Goal: Information Seeking & Learning: Check status

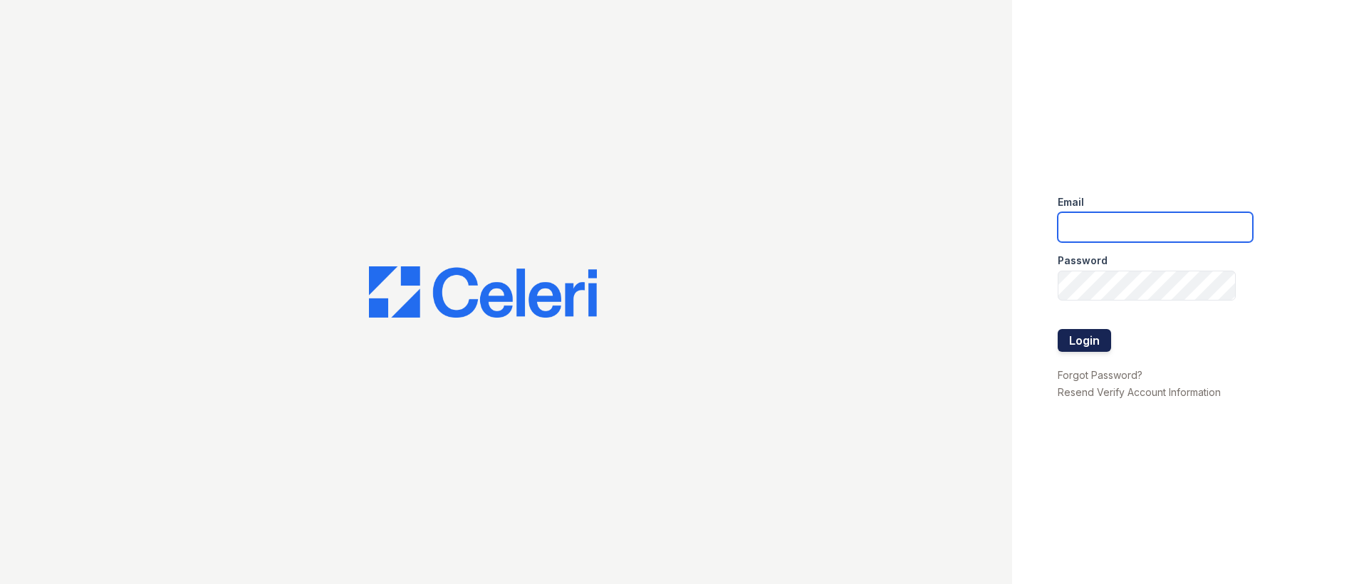
type input "[EMAIL_ADDRESS][DOMAIN_NAME]"
click at [1085, 340] on button "Login" at bounding box center [1084, 340] width 53 height 23
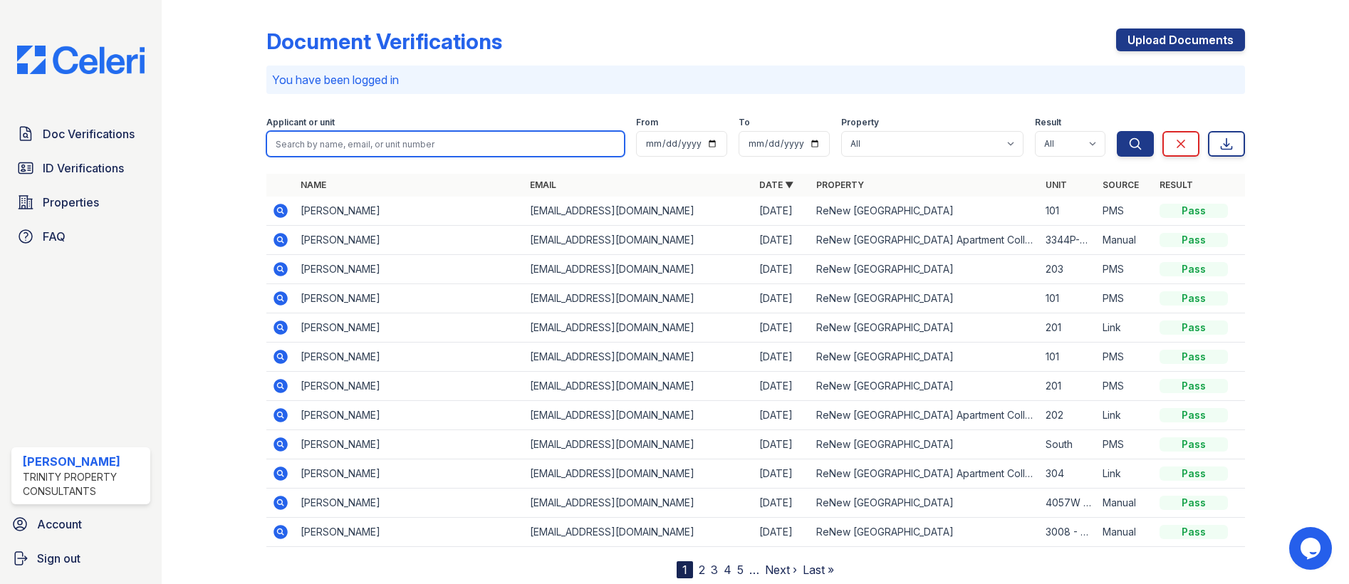
click at [424, 153] on input "search" at bounding box center [445, 144] width 358 height 26
type input "yarelli"
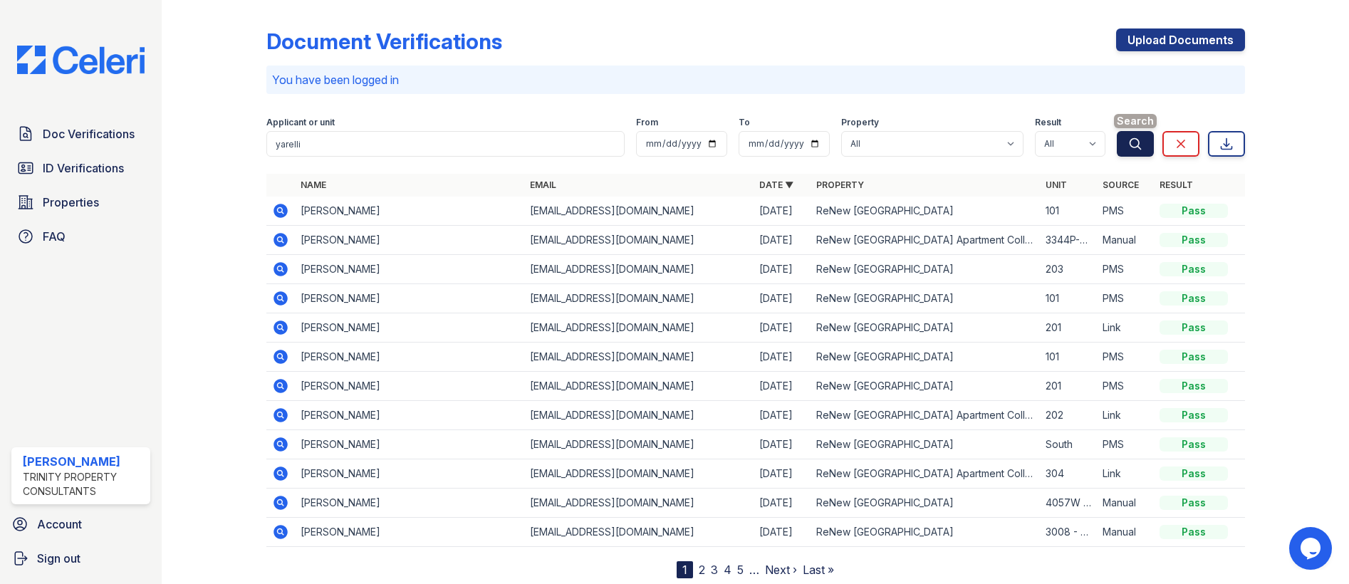
click at [1122, 132] on button "Search" at bounding box center [1135, 144] width 37 height 26
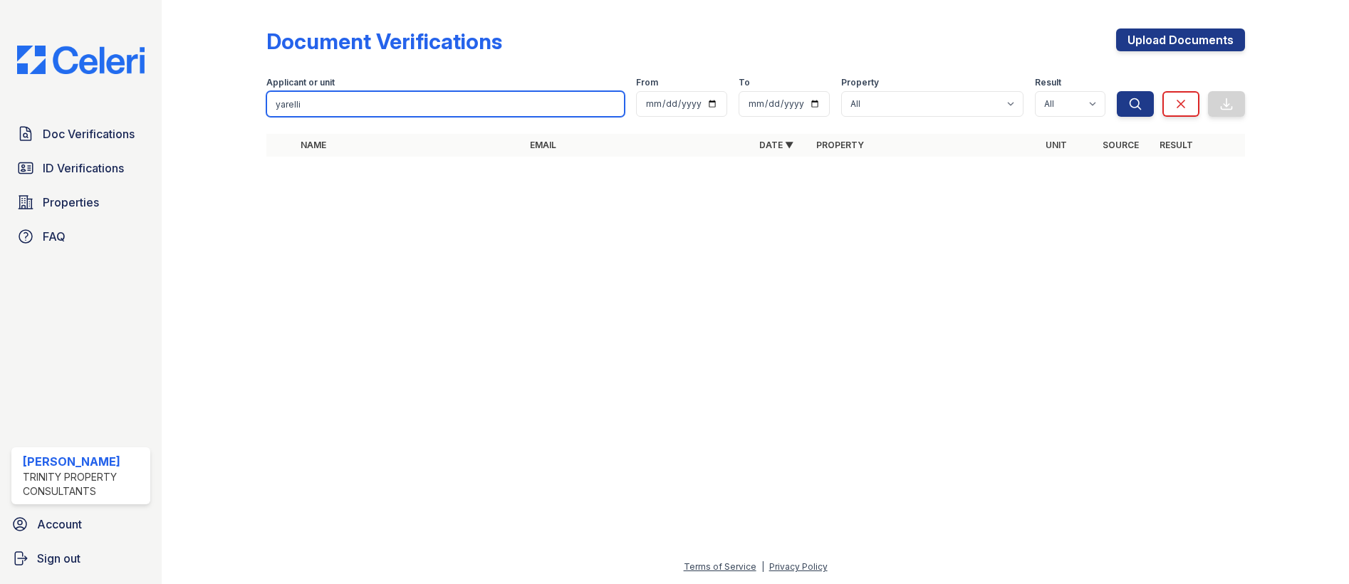
click at [405, 113] on input "yarelli" at bounding box center [445, 104] width 358 height 26
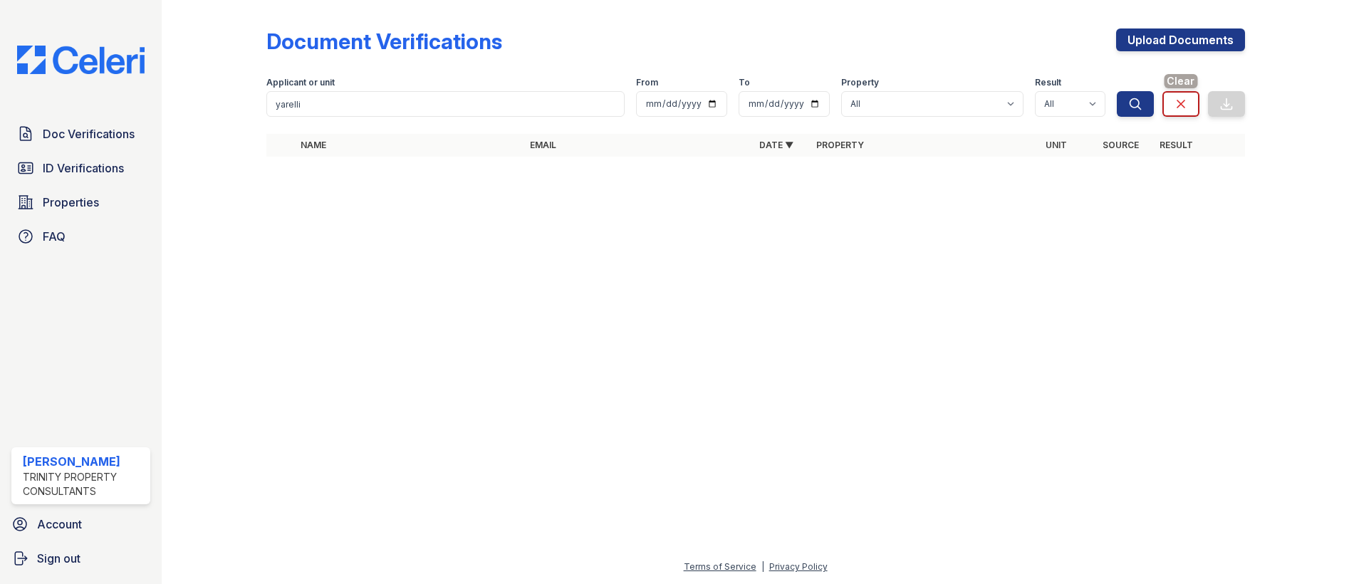
click at [1188, 105] on link "Clear" at bounding box center [1180, 104] width 37 height 26
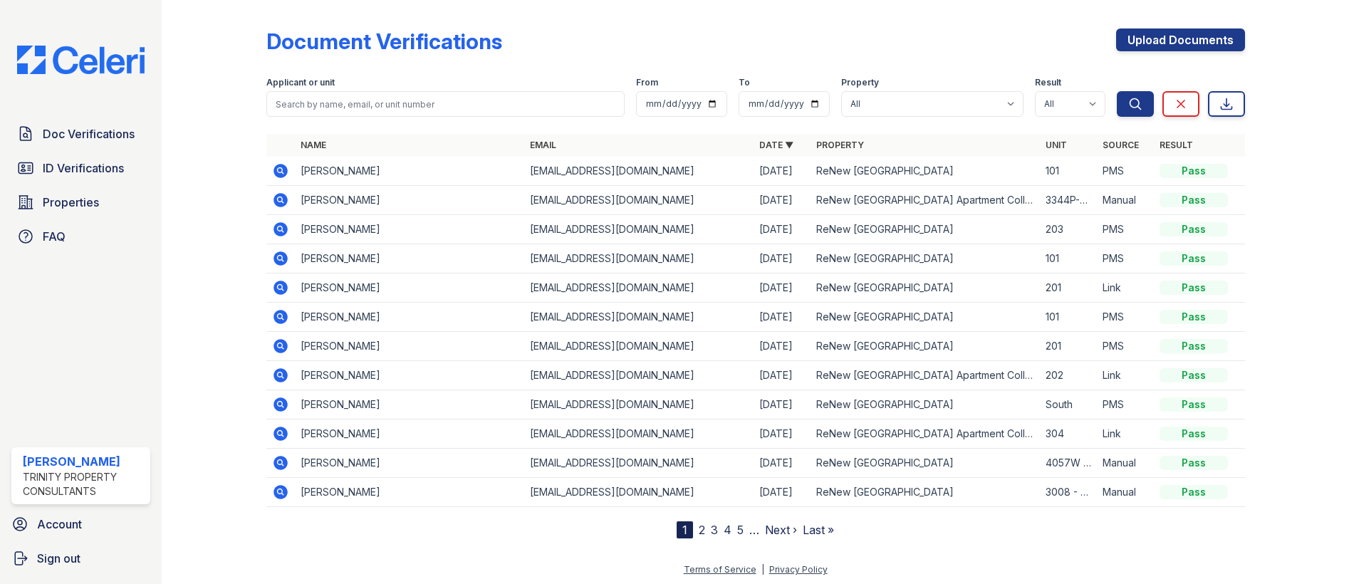
click at [282, 407] on icon at bounding box center [280, 404] width 17 height 17
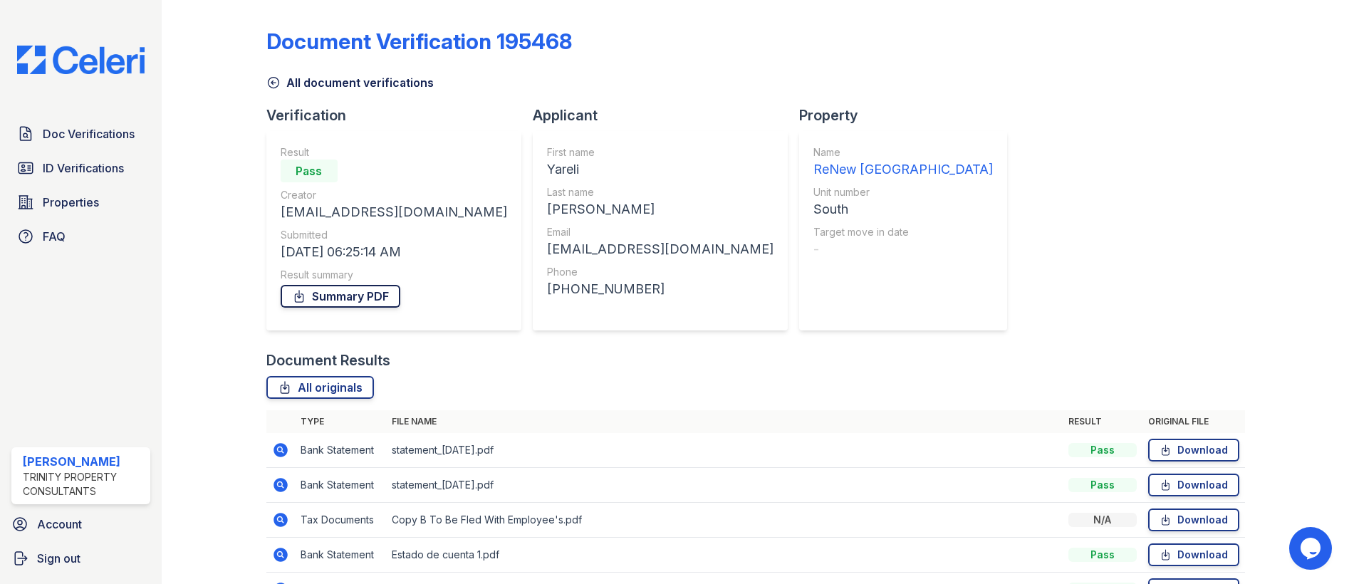
click at [380, 288] on link "Summary PDF" at bounding box center [341, 296] width 120 height 23
click at [73, 172] on span "ID Verifications" at bounding box center [83, 168] width 81 height 17
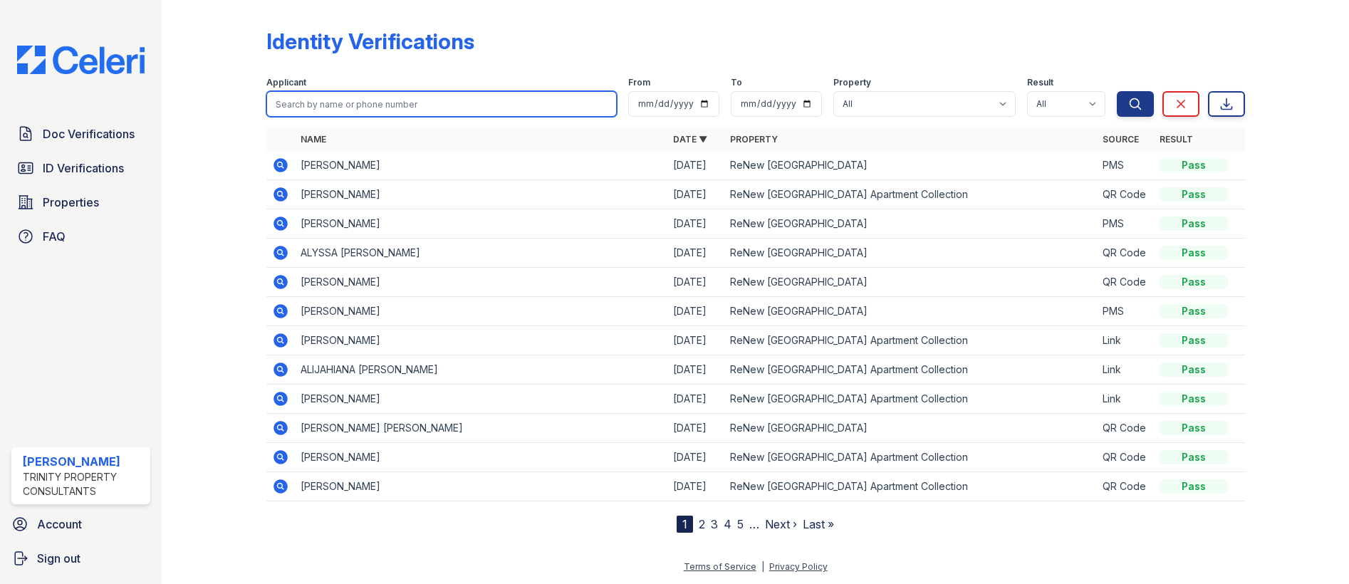
click at [469, 97] on input "search" at bounding box center [441, 104] width 350 height 26
type input "yarelli"
click at [1117, 91] on button "Search" at bounding box center [1135, 104] width 37 height 26
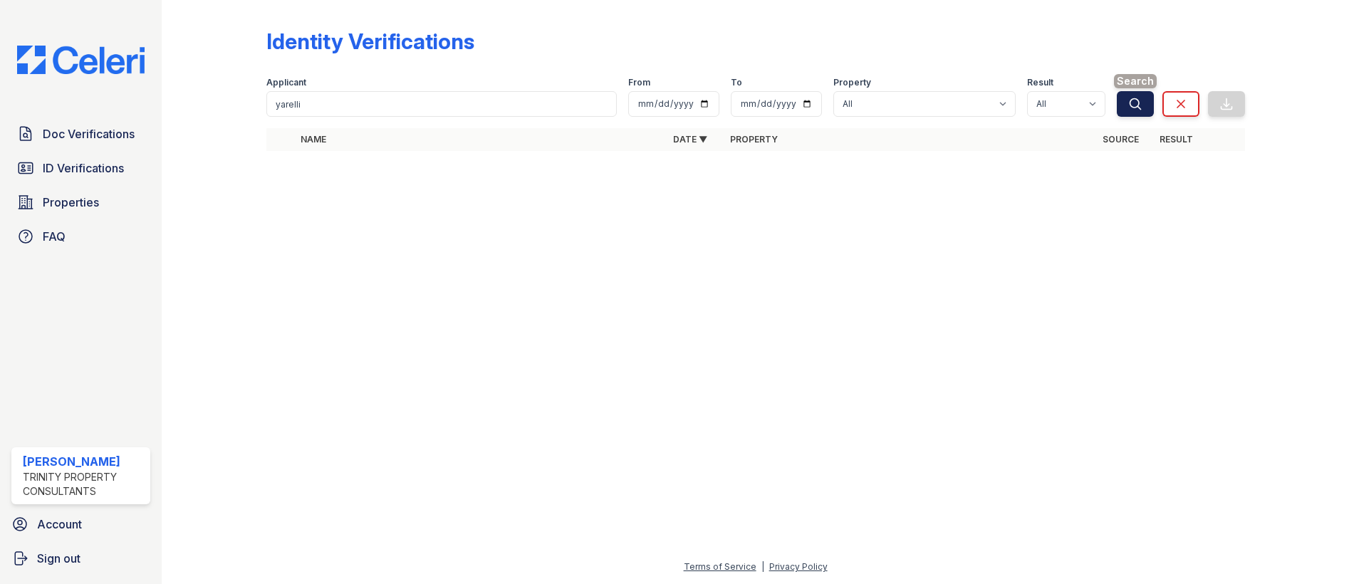
click at [1133, 104] on icon "submit" at bounding box center [1135, 104] width 14 height 14
click at [380, 528] on div at bounding box center [755, 373] width 1142 height 370
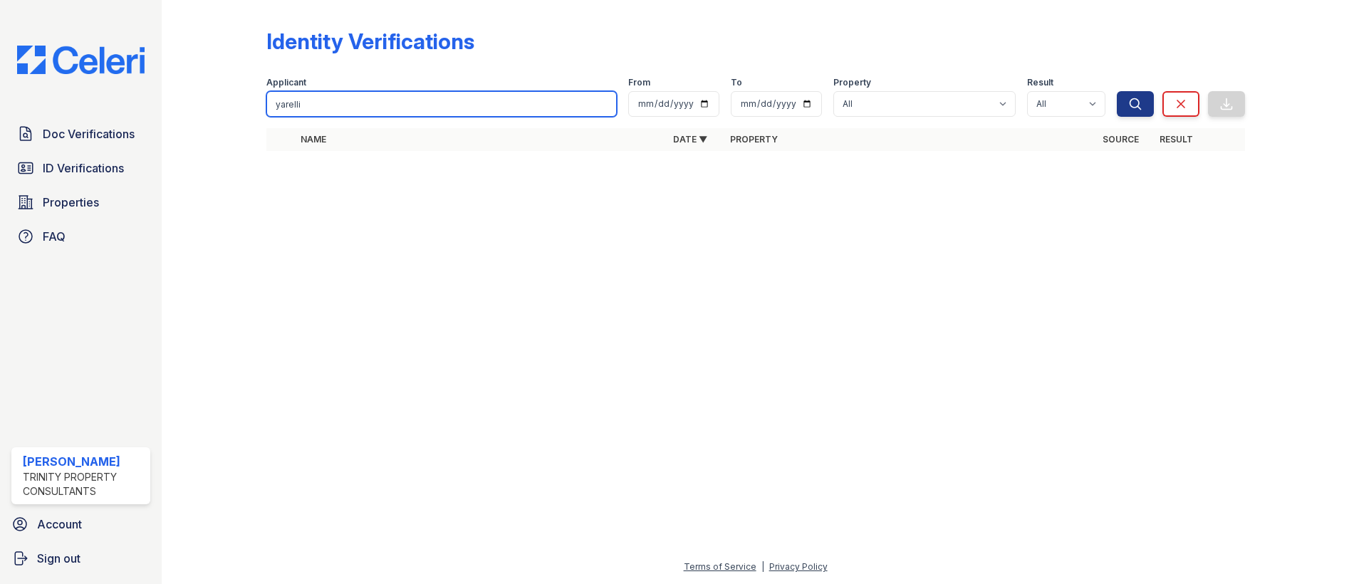
click at [437, 94] on input "yarelli" at bounding box center [441, 104] width 350 height 26
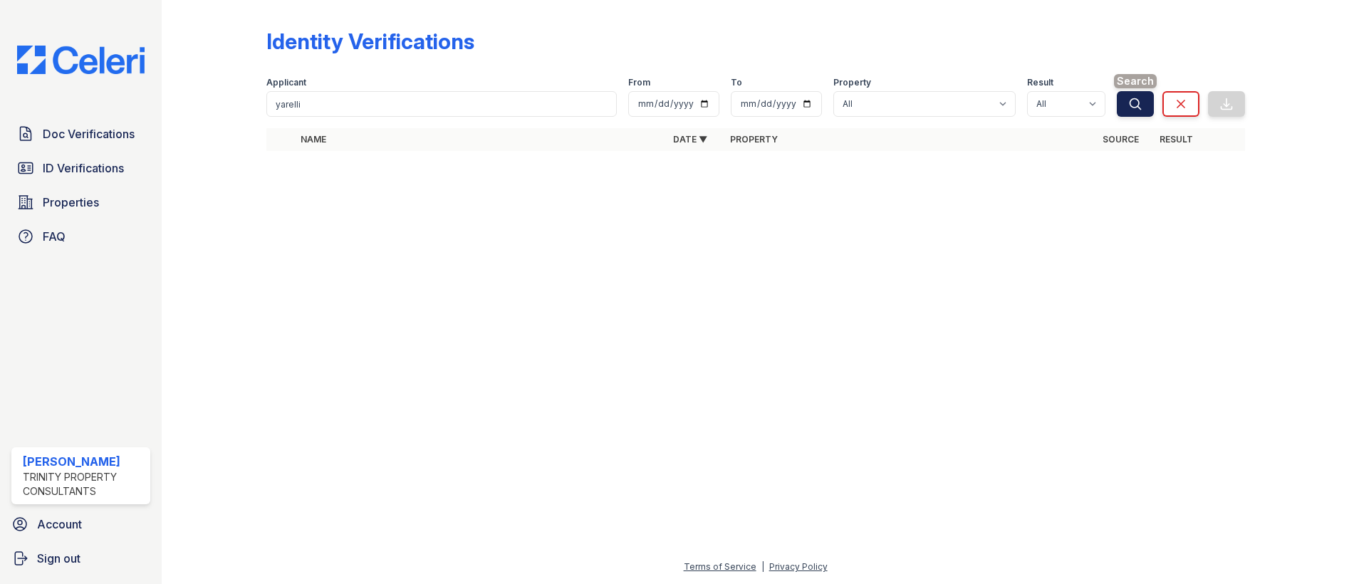
click at [1134, 98] on icon "submit" at bounding box center [1135, 104] width 14 height 14
click at [1142, 105] on icon "submit" at bounding box center [1135, 104] width 14 height 14
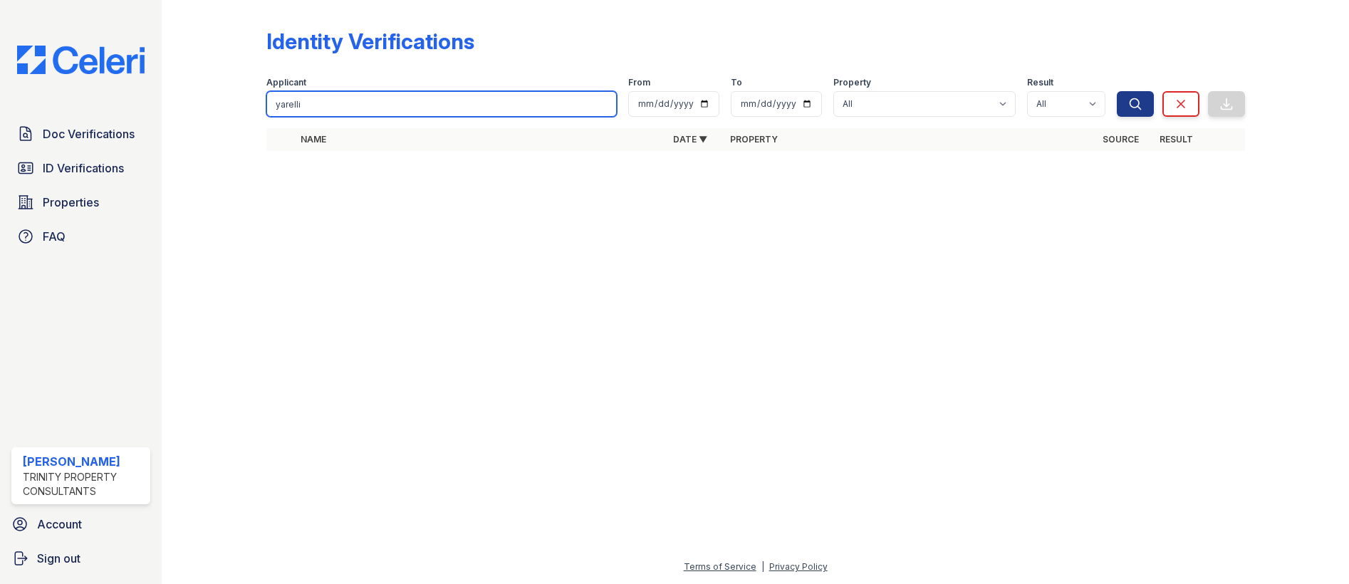
drag, startPoint x: 306, startPoint y: 98, endPoint x: 165, endPoint y: 90, distance: 141.2
click at [179, 96] on div "Identity Verifications Filter Applicant yarelli From To Property All ReNew Wood…" at bounding box center [755, 292] width 1187 height 584
type input "yarelli"
click at [1117, 91] on button "Search" at bounding box center [1135, 104] width 37 height 26
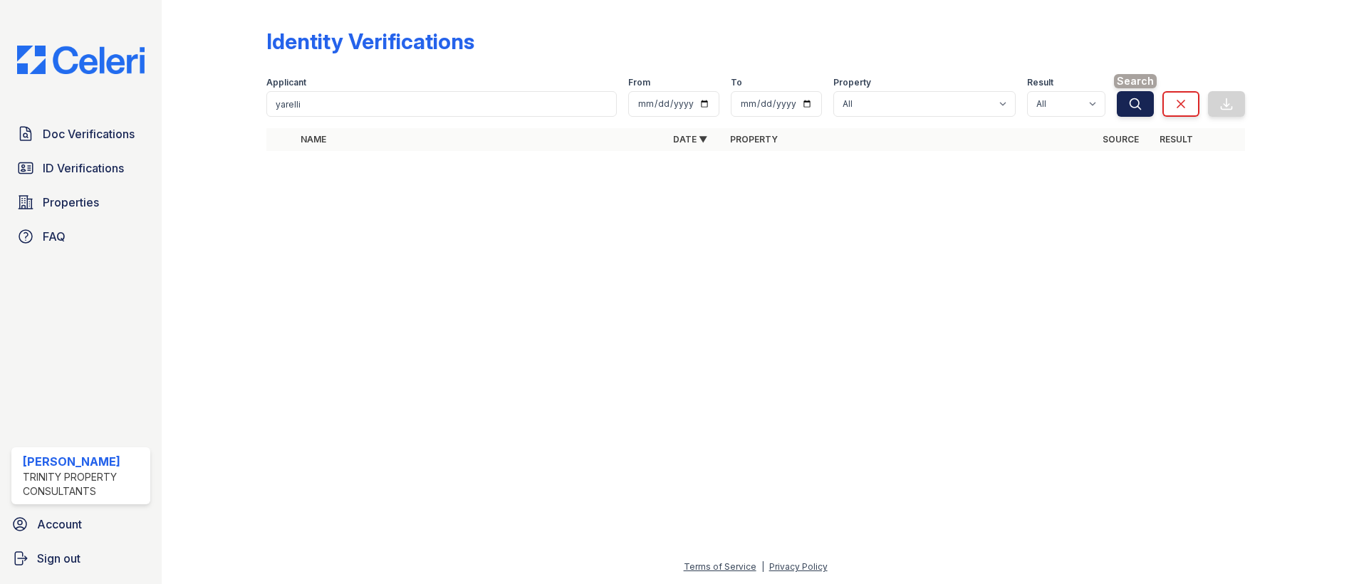
click at [1125, 112] on button "Search" at bounding box center [1135, 104] width 37 height 26
click at [101, 133] on span "Doc Verifications" at bounding box center [89, 133] width 92 height 17
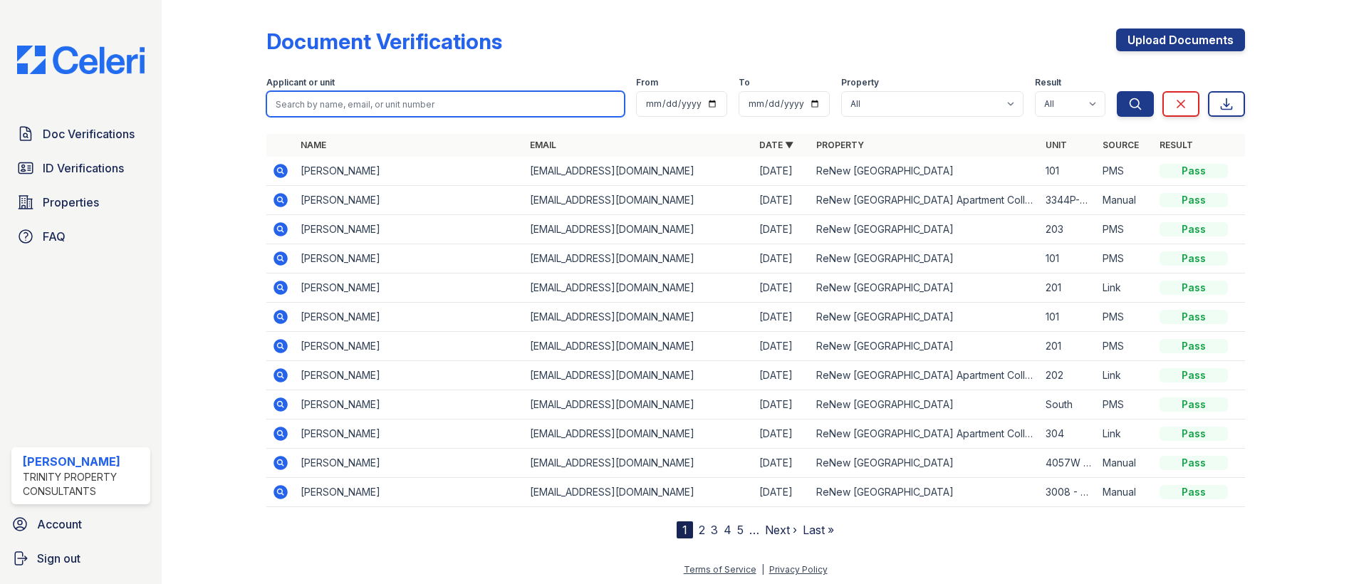
click at [395, 100] on input "search" at bounding box center [445, 104] width 358 height 26
type input "yarelli"
click at [1117, 91] on button "Search" at bounding box center [1135, 104] width 37 height 26
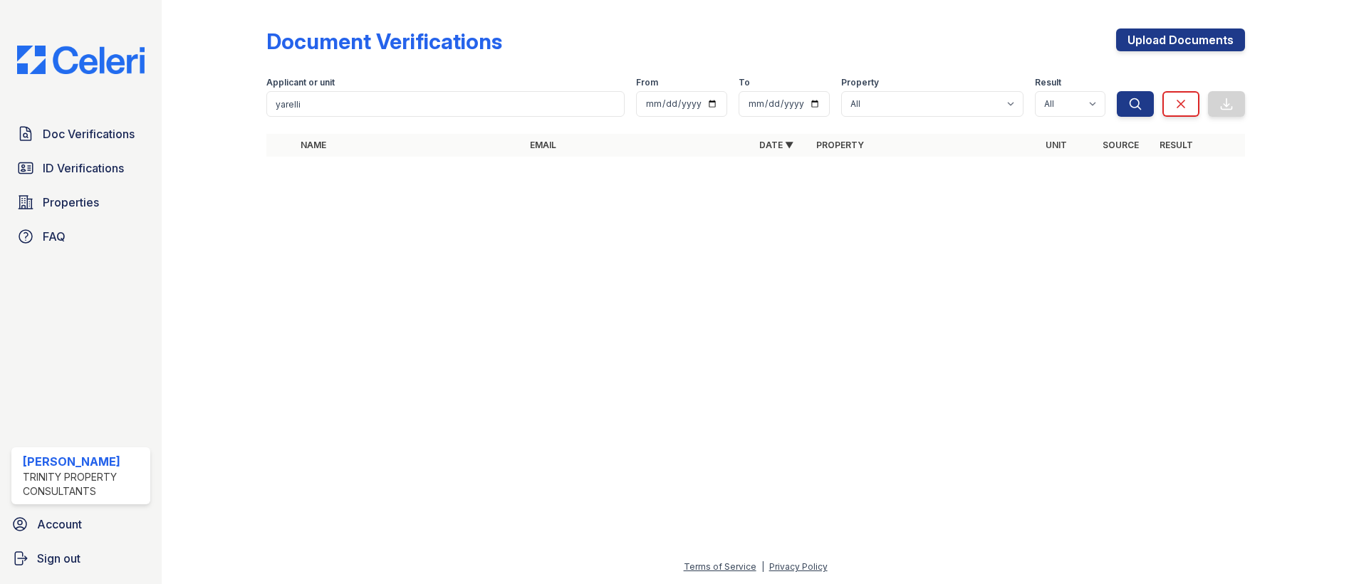
click at [861, 309] on div at bounding box center [755, 376] width 1142 height 365
click at [1153, 37] on link "Upload Documents" at bounding box center [1180, 39] width 129 height 23
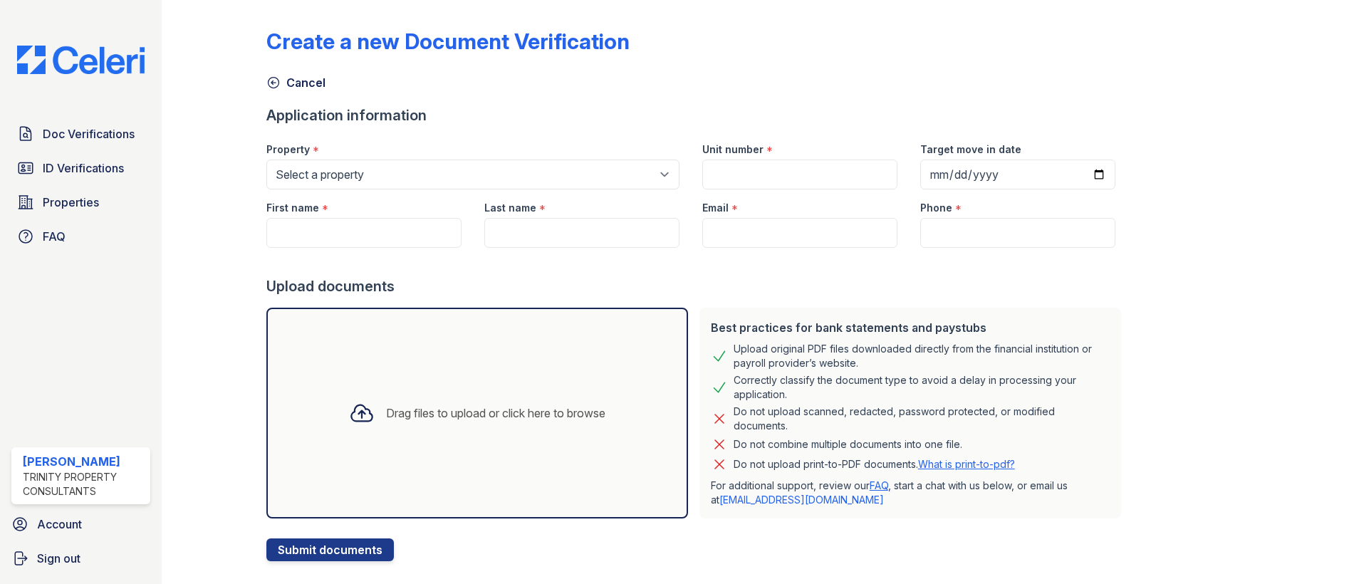
drag, startPoint x: 705, startPoint y: 99, endPoint x: 688, endPoint y: 117, distance: 24.7
click at [705, 99] on div "Create a new Document Verification Cancel Application information Property * Se…" at bounding box center [755, 284] width 979 height 556
click at [79, 135] on span "Doc Verifications" at bounding box center [89, 133] width 92 height 17
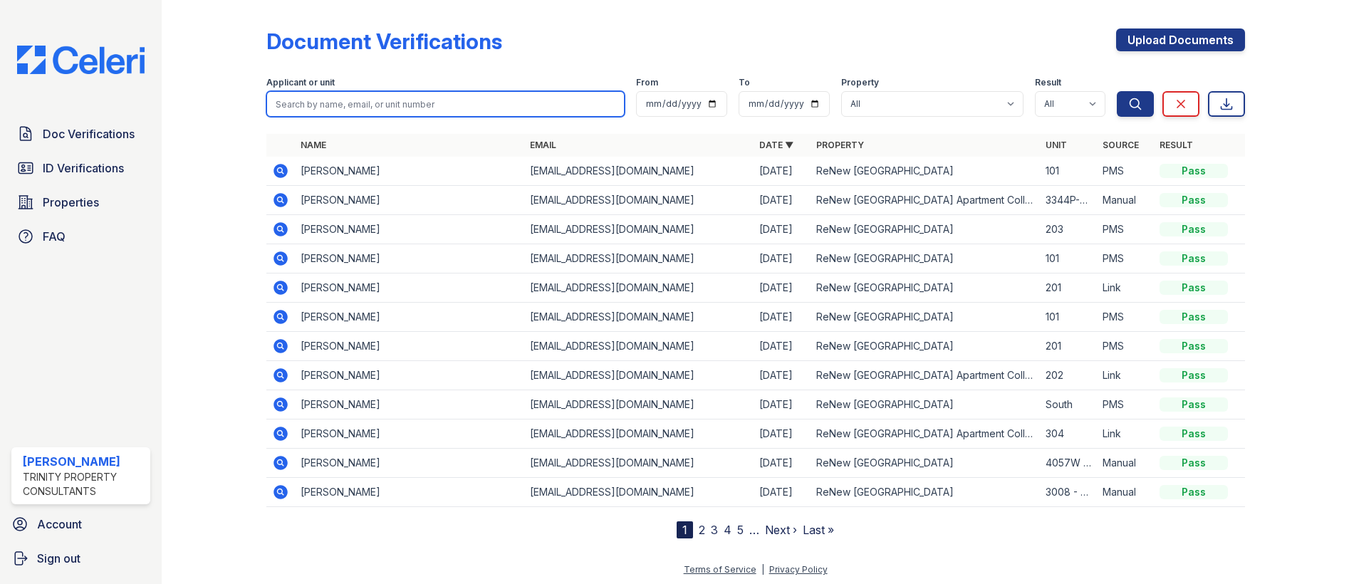
click at [408, 101] on input "search" at bounding box center [445, 104] width 358 height 26
type input "yareli"
click at [1117, 91] on button "Search" at bounding box center [1135, 104] width 37 height 26
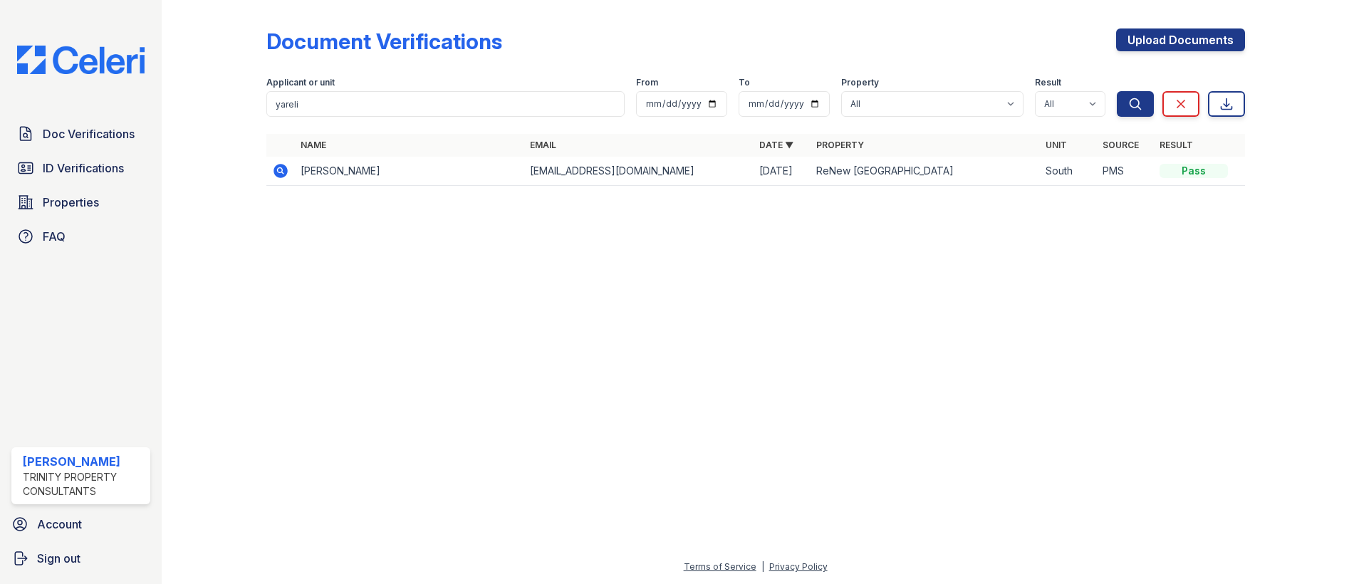
click at [281, 168] on icon at bounding box center [280, 170] width 17 height 17
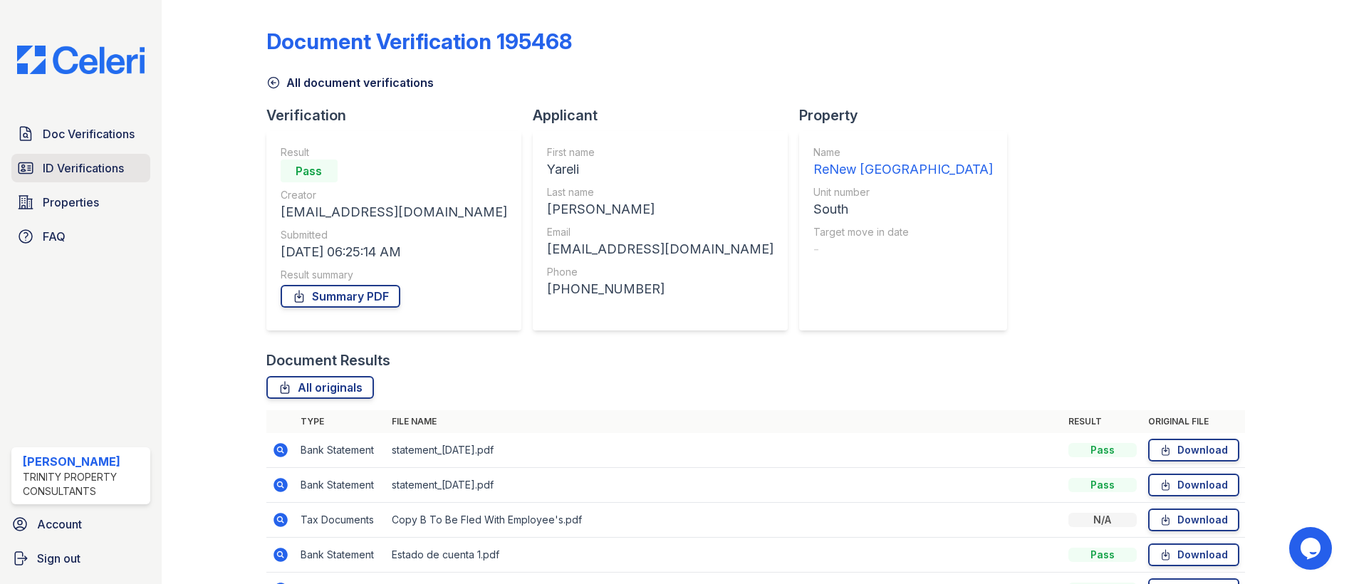
click at [99, 160] on span "ID Verifications" at bounding box center [83, 168] width 81 height 17
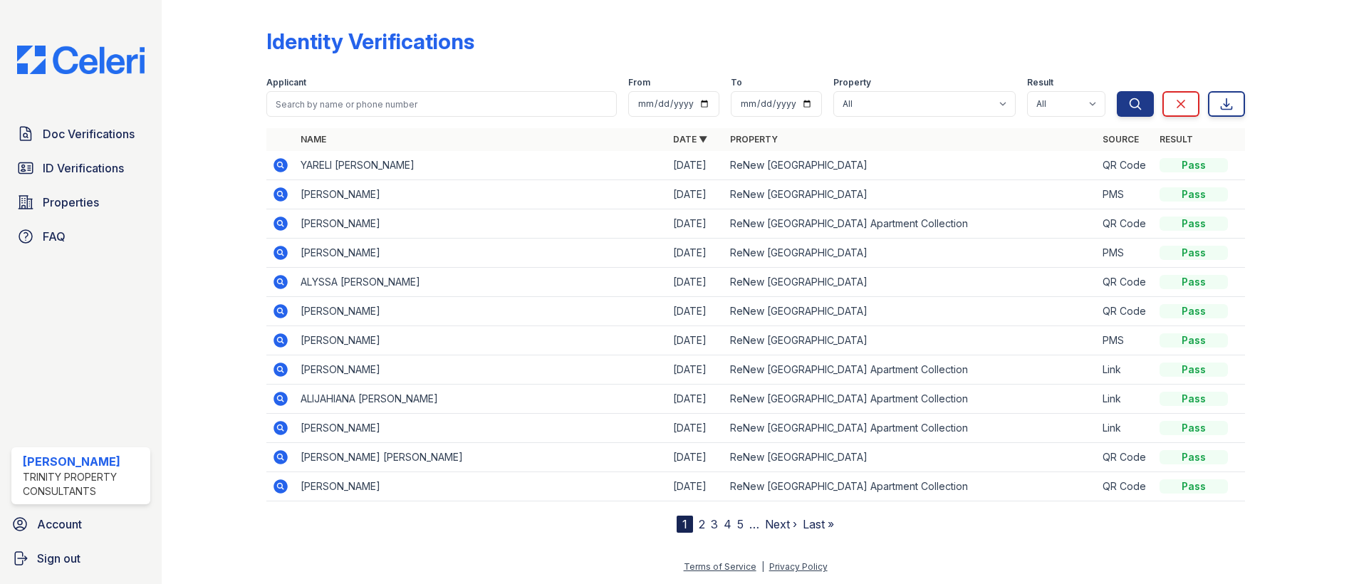
click at [429, 163] on td "YARELI ELIZABETH LARA ORNELAS" at bounding box center [481, 165] width 372 height 29
click at [277, 167] on icon at bounding box center [280, 165] width 14 height 14
